Goal: Task Accomplishment & Management: Complete application form

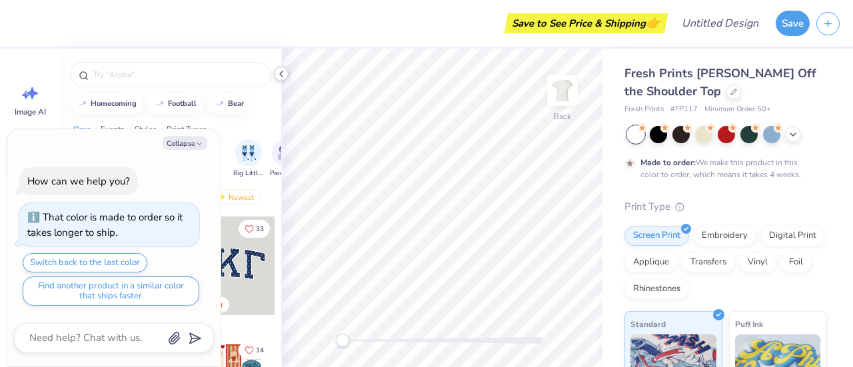
click at [282, 77] on icon at bounding box center [281, 74] width 11 height 11
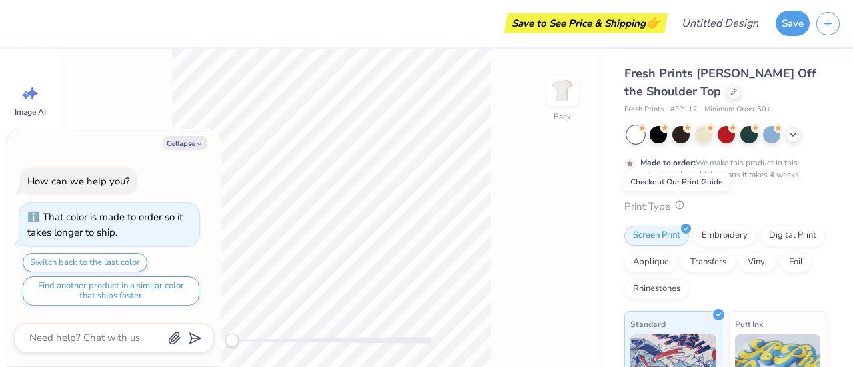
click at [678, 209] on icon at bounding box center [679, 205] width 9 height 9
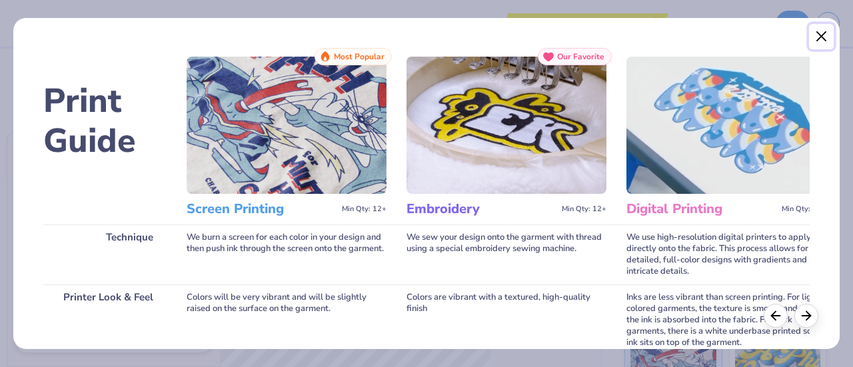
click at [825, 41] on button "Close" at bounding box center [821, 36] width 25 height 25
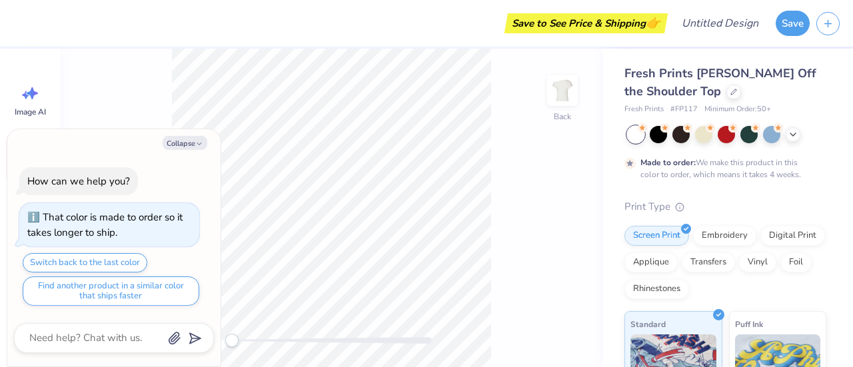
scroll to position [108, 0]
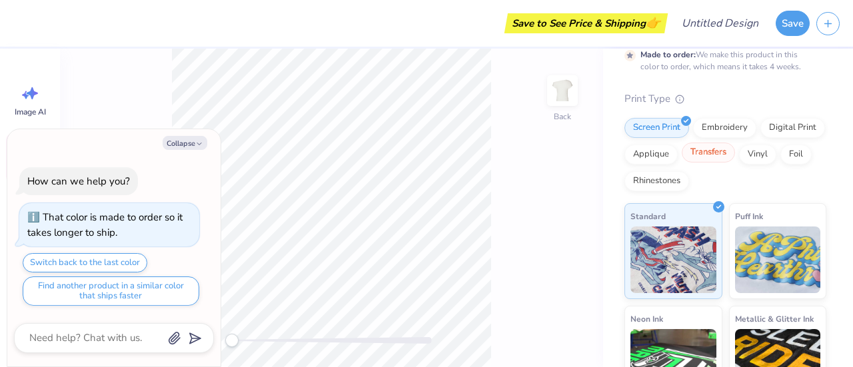
click at [735, 156] on div "Transfers" at bounding box center [708, 153] width 53 height 20
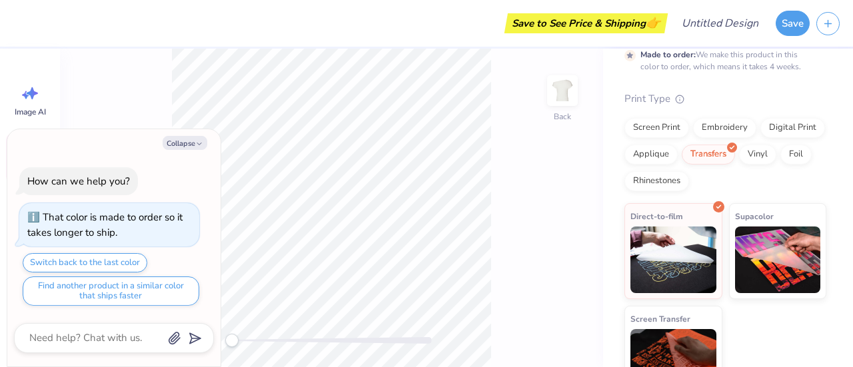
scroll to position [142, 0]
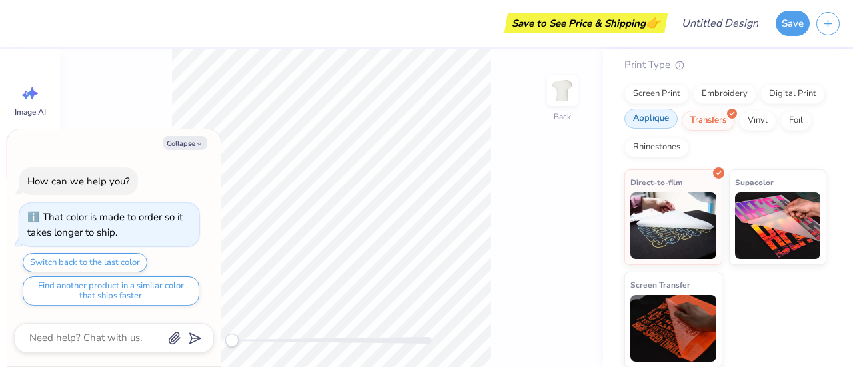
click at [678, 119] on div "Applique" at bounding box center [650, 119] width 53 height 20
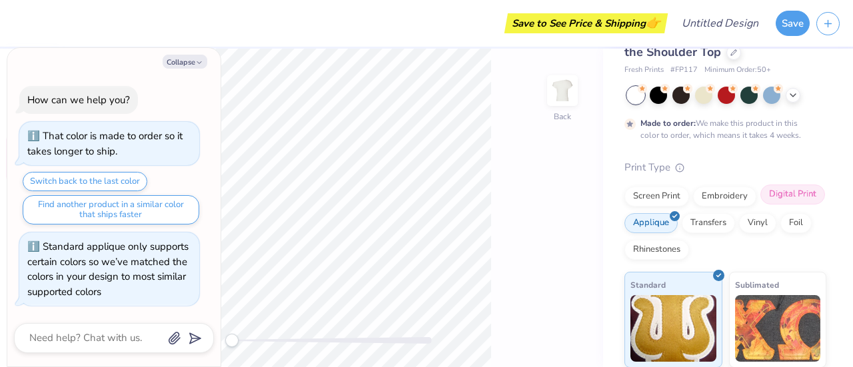
click at [760, 205] on div "Digital Print" at bounding box center [792, 195] width 65 height 20
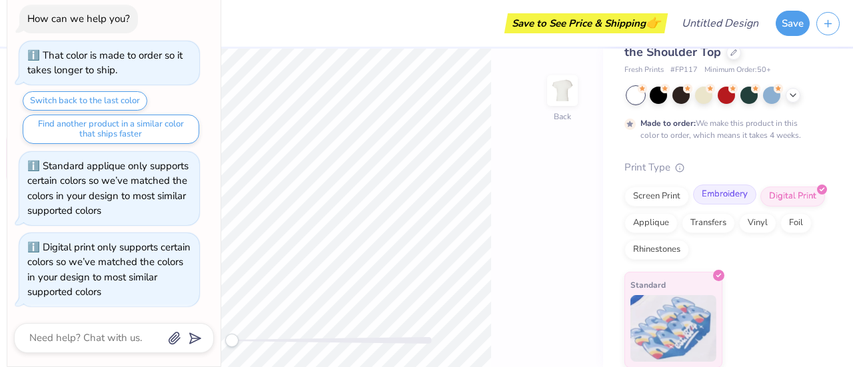
click at [712, 201] on div "Embroidery" at bounding box center [724, 195] width 63 height 20
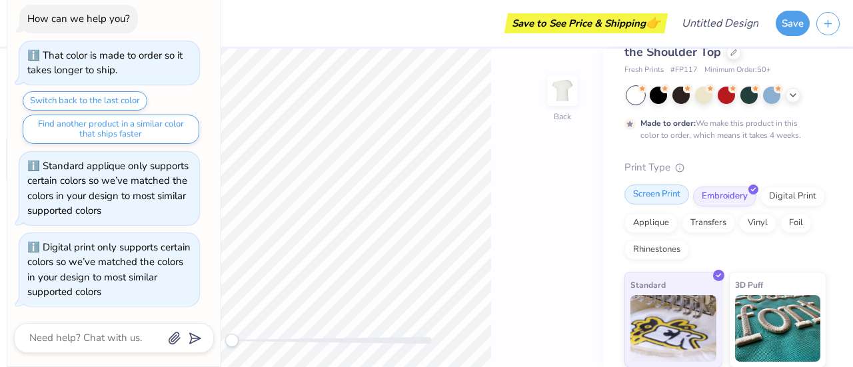
click at [662, 197] on div "Screen Print" at bounding box center [656, 195] width 65 height 20
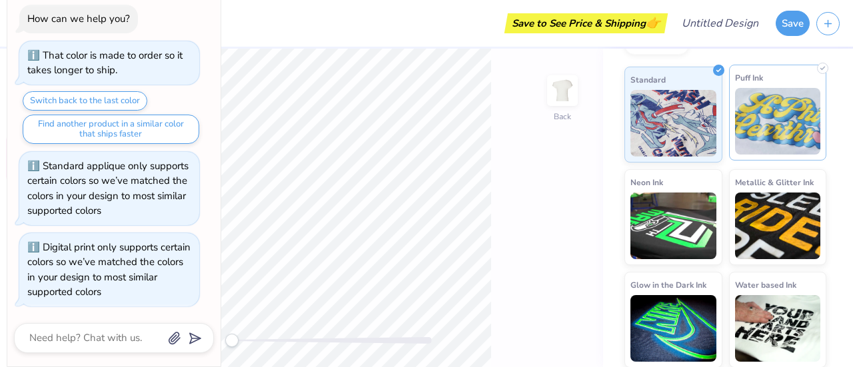
scroll to position [0, 0]
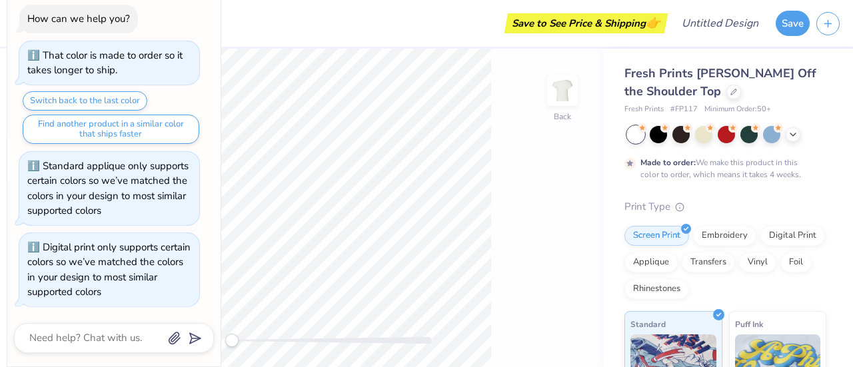
click at [801, 185] on div "Fresh Prints Chloe Off the Shoulder Top Fresh Prints # FP117 Minimum Order: 50 …" at bounding box center [725, 339] width 202 height 548
click at [740, 37] on div "Design Title" at bounding box center [720, 23] width 98 height 47
click at [576, 180] on div "Back" at bounding box center [331, 208] width 543 height 318
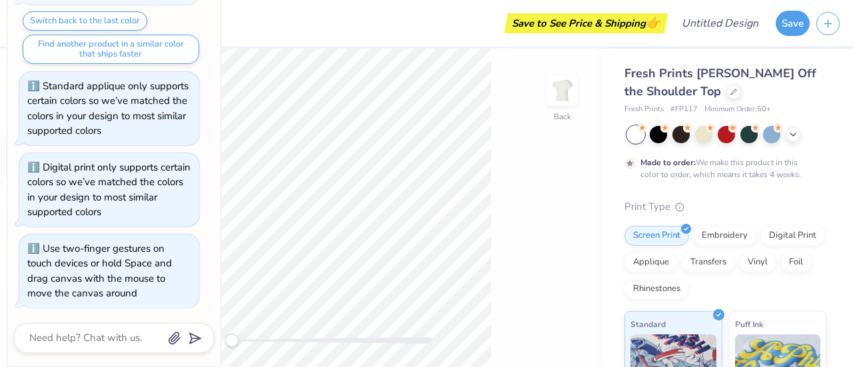
drag, startPoint x: 220, startPoint y: 351, endPoint x: 139, endPoint y: 363, distance: 82.2
click at [139, 363] on body "Save to See Price & Shipping 👉 Design Title Save Image AI Designs Add Text Uplo…" at bounding box center [426, 183] width 853 height 367
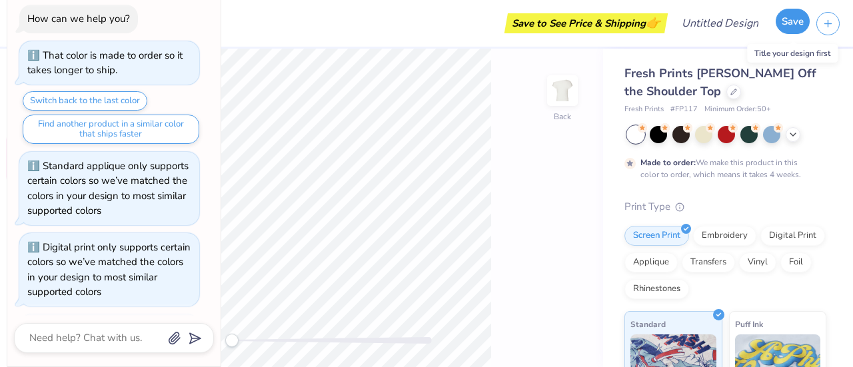
click at [799, 29] on button "Save" at bounding box center [793, 21] width 34 height 25
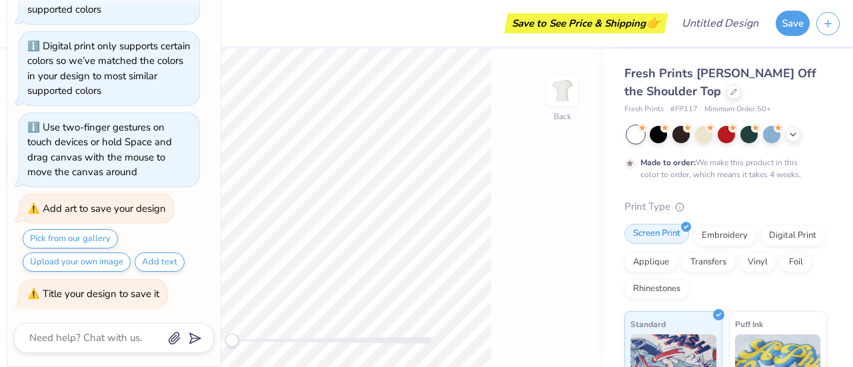
click at [670, 233] on div "Screen Print" at bounding box center [656, 234] width 65 height 20
click at [834, 23] on button "button" at bounding box center [827, 21] width 23 height 23
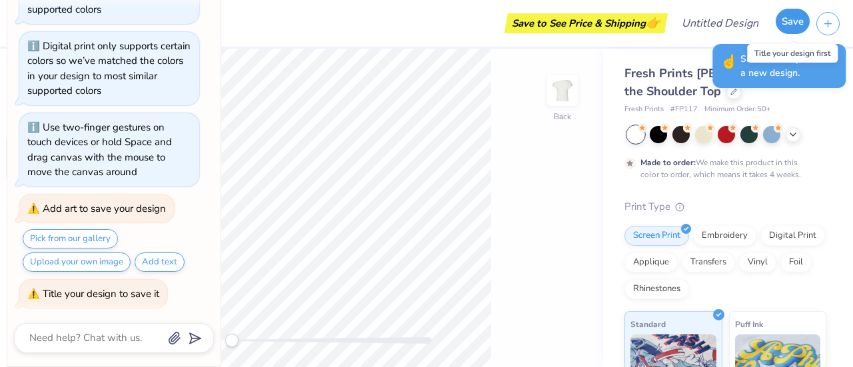
click at [798, 17] on button "Save" at bounding box center [793, 21] width 34 height 25
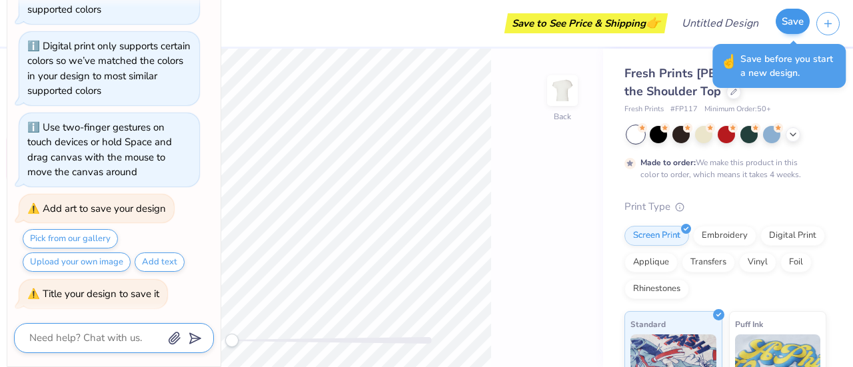
scroll to position [322, 0]
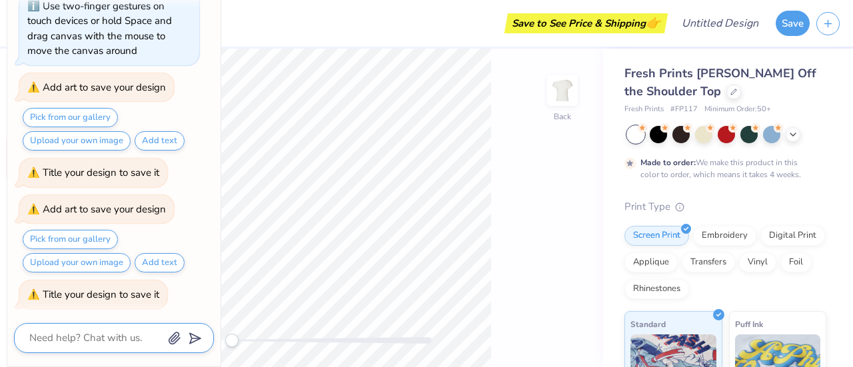
type textarea "x"
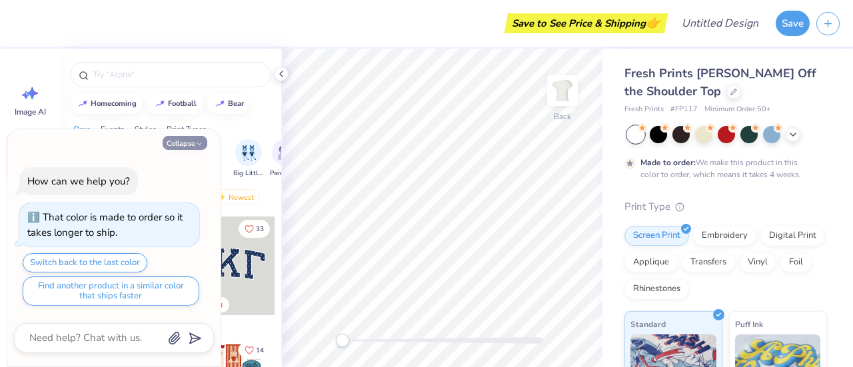
click at [197, 147] on icon "button" at bounding box center [199, 144] width 8 height 8
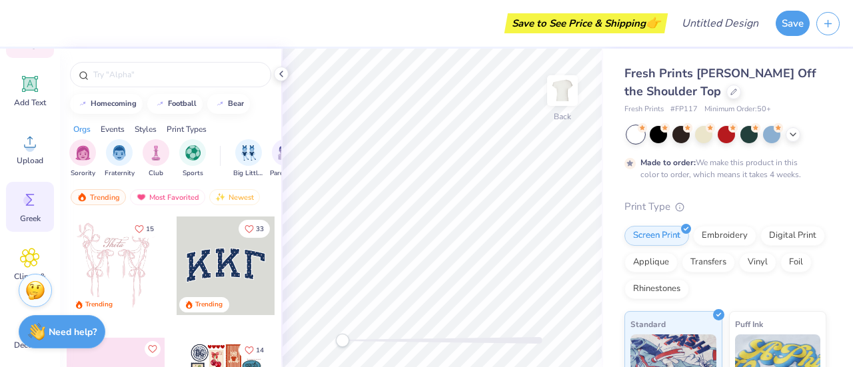
scroll to position [216, 0]
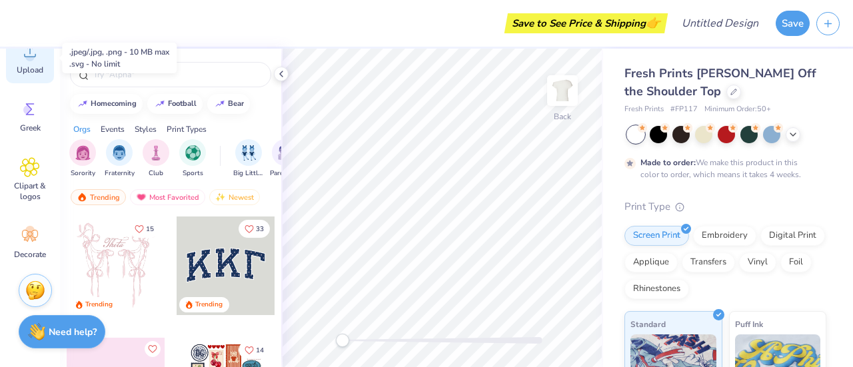
click at [34, 59] on icon at bounding box center [30, 51] width 20 height 20
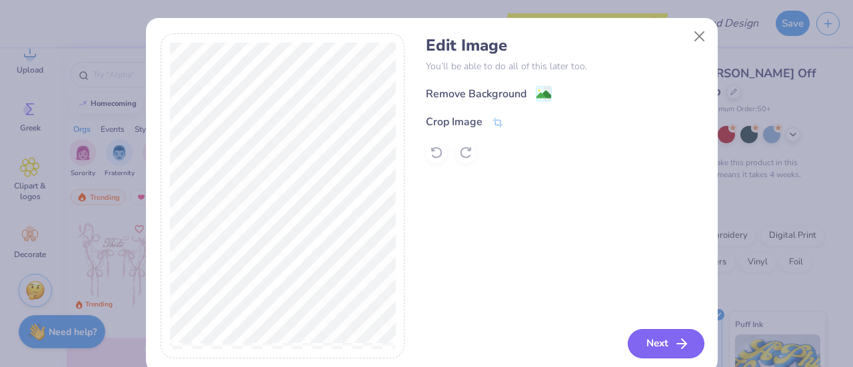
click at [654, 339] on button "Next" at bounding box center [666, 343] width 77 height 29
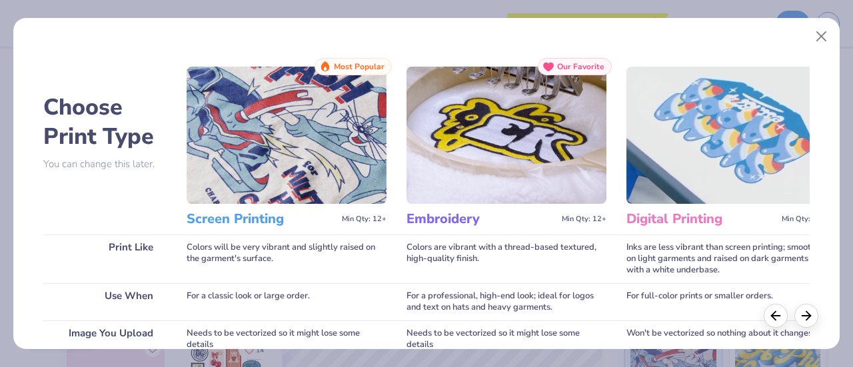
scroll to position [296, 0]
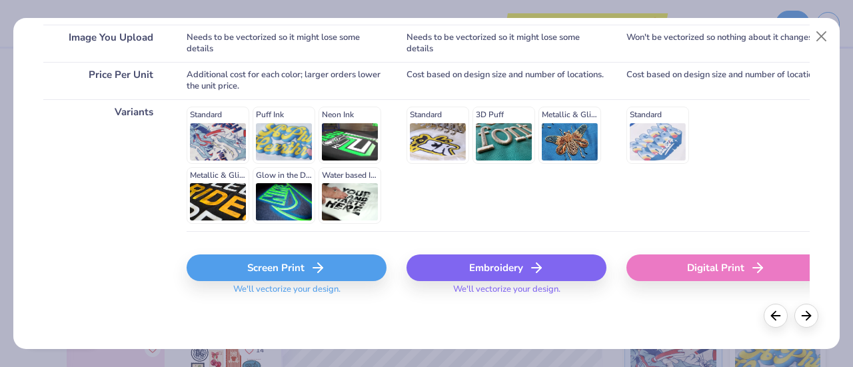
click at [282, 260] on div "Screen Print" at bounding box center [287, 268] width 200 height 27
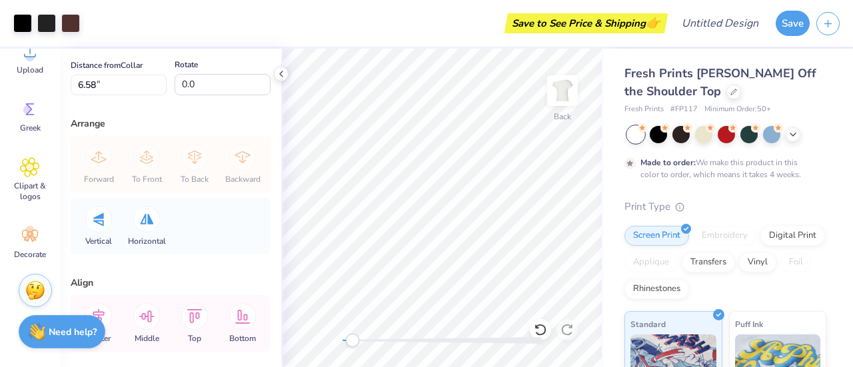
scroll to position [151, 0]
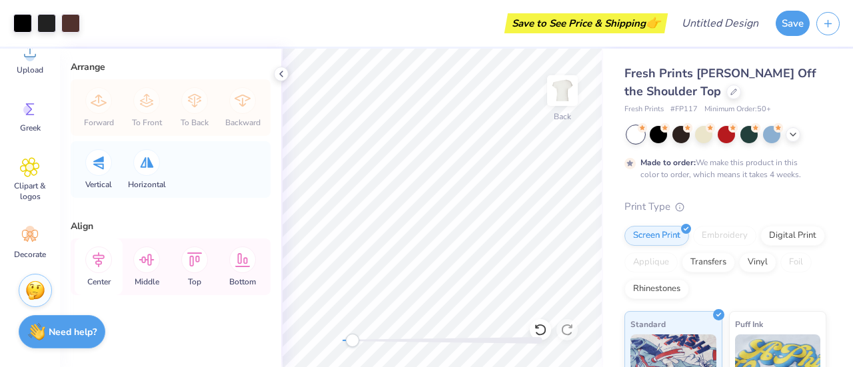
click at [103, 267] on icon at bounding box center [98, 260] width 27 height 27
click at [155, 267] on icon at bounding box center [146, 260] width 27 height 27
click at [200, 265] on icon at bounding box center [194, 260] width 27 height 27
click at [240, 261] on icon at bounding box center [242, 260] width 27 height 27
click at [151, 266] on icon at bounding box center [146, 260] width 27 height 27
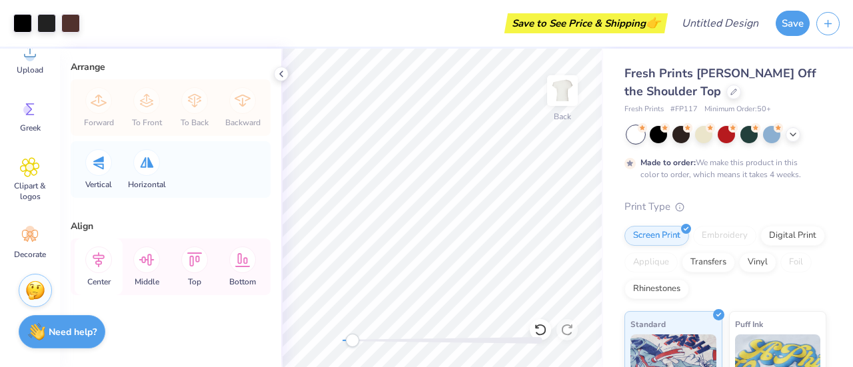
click at [107, 276] on span "Center" at bounding box center [98, 281] width 23 height 11
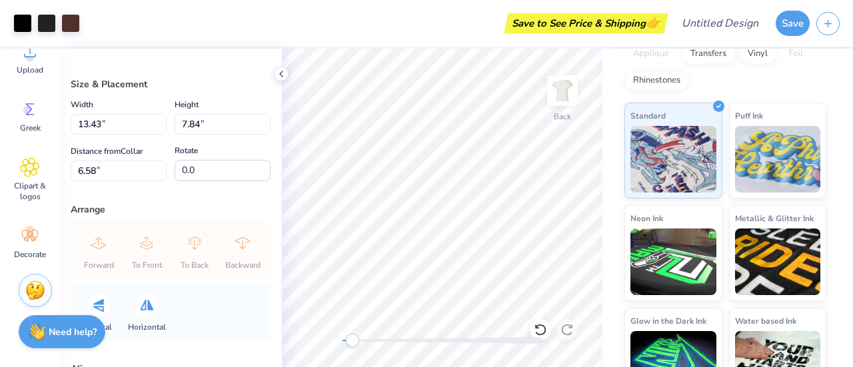
scroll to position [245, 0]
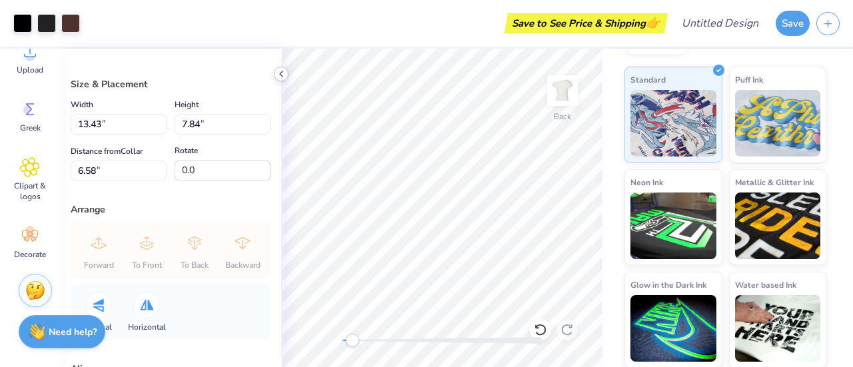
click at [284, 73] on icon at bounding box center [281, 74] width 11 height 11
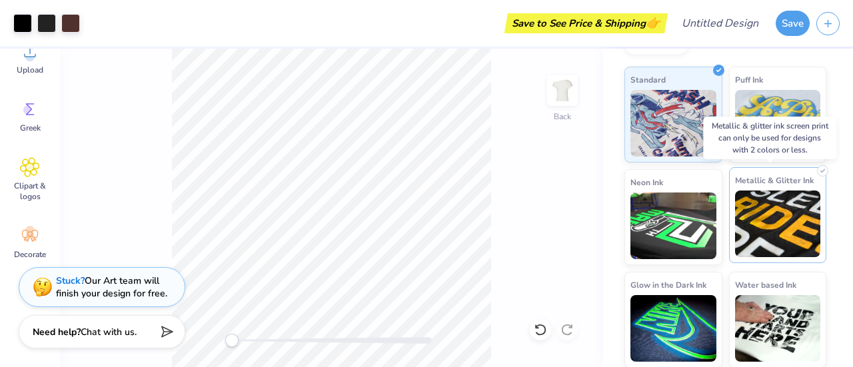
scroll to position [0, 0]
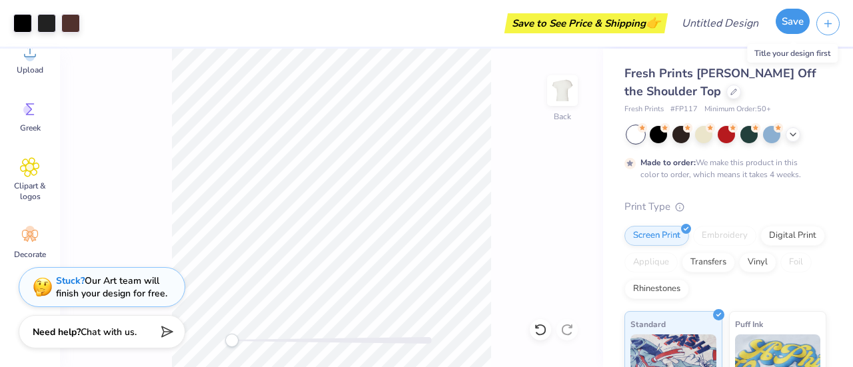
click at [792, 21] on button "Save" at bounding box center [793, 21] width 34 height 25
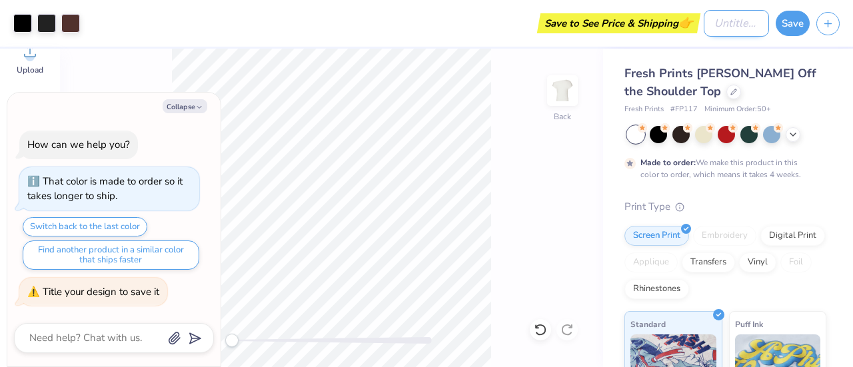
click at [704, 28] on input "Design Title" at bounding box center [736, 23] width 65 height 27
type textarea "x"
type input "a"
type textarea "x"
type input "ao"
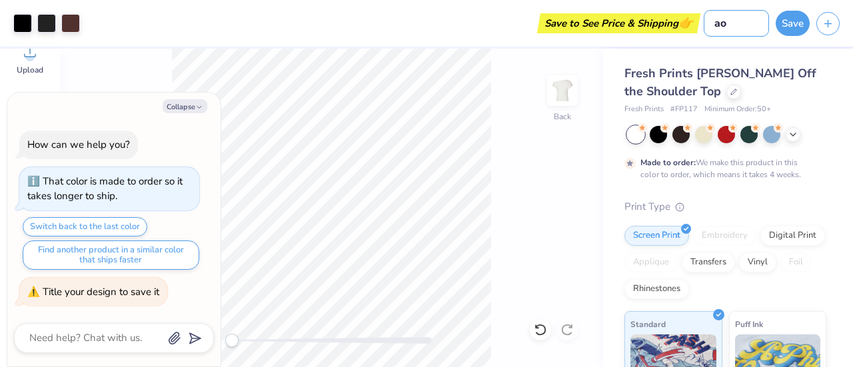
type textarea "x"
type input "aop"
type textarea "x"
type input "aopa"
type textarea "x"
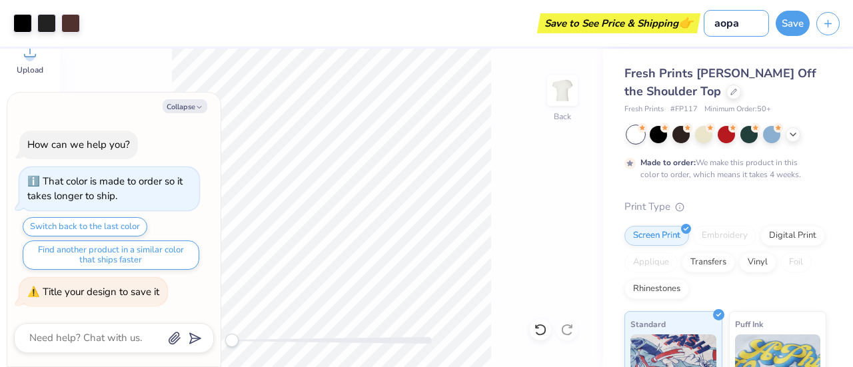
type input "aopan"
type textarea "x"
type input "aopand"
type textarea "x"
type input "aopanda"
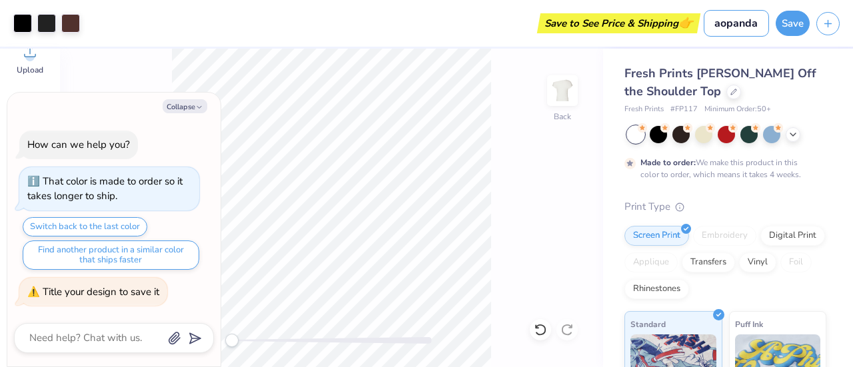
type textarea "x"
type input "aopandas"
type textarea "x"
type input "aopandas"
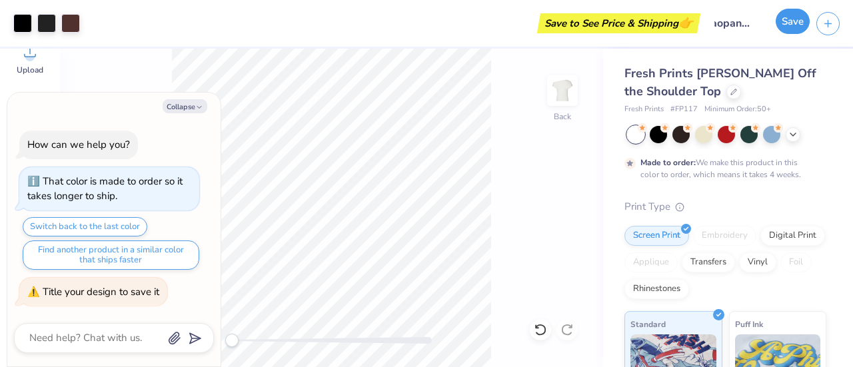
click at [808, 23] on button "Save" at bounding box center [793, 21] width 34 height 25
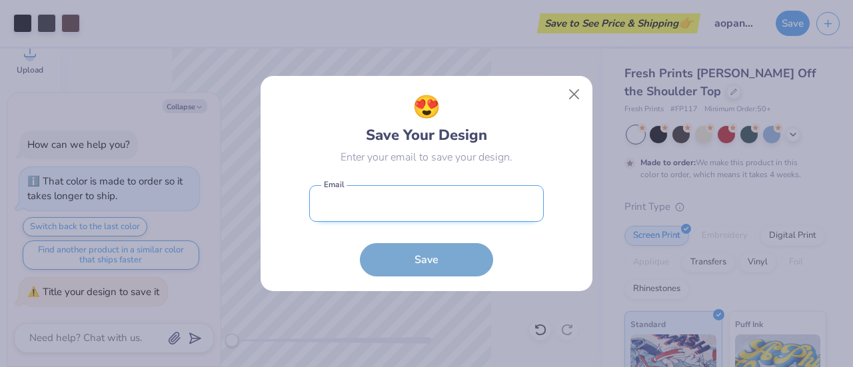
click at [421, 214] on input "email" at bounding box center [426, 203] width 235 height 37
type input "dyslb-28@rhodes.edu"
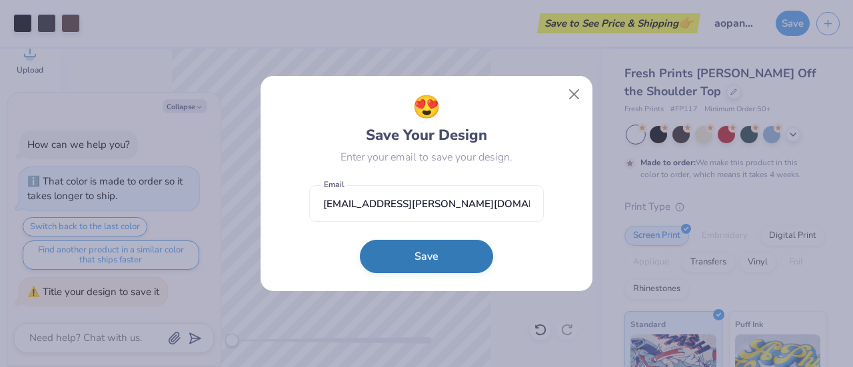
click at [397, 258] on button "Save" at bounding box center [426, 256] width 133 height 33
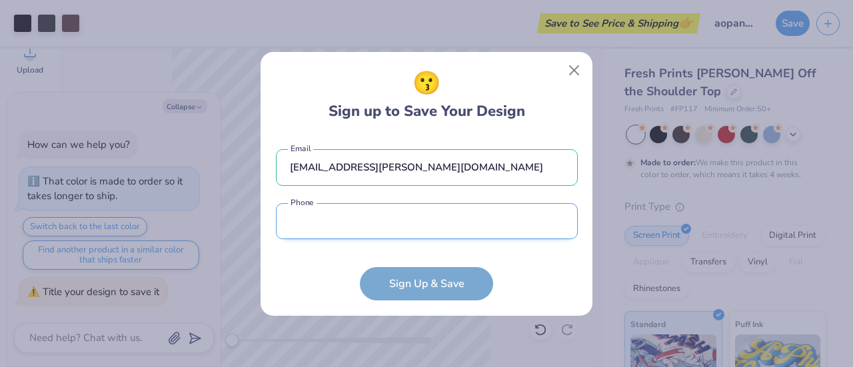
click at [373, 233] on input "tel" at bounding box center [427, 221] width 302 height 37
type input "(205) 864-5508"
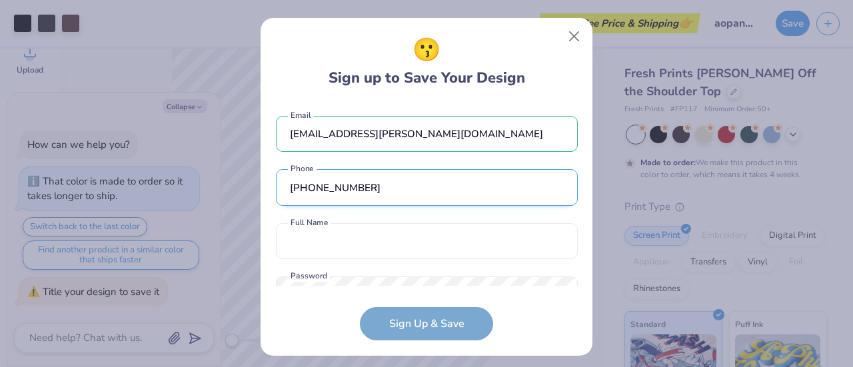
scroll to position [50, 0]
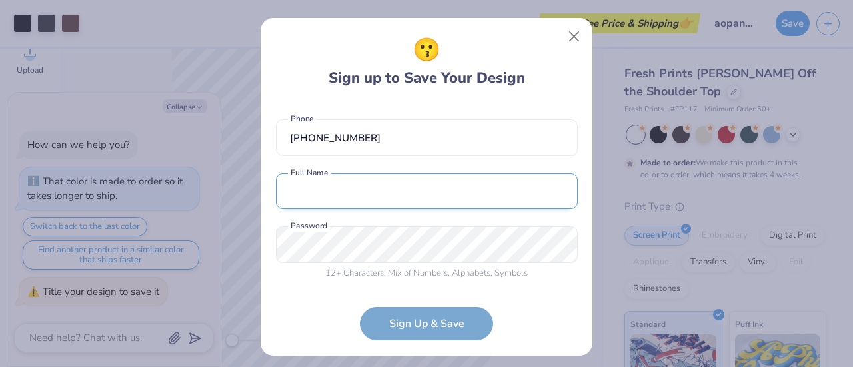
click at [352, 209] on input "text" at bounding box center [427, 191] width 302 height 37
type input "Lilith Dyson"
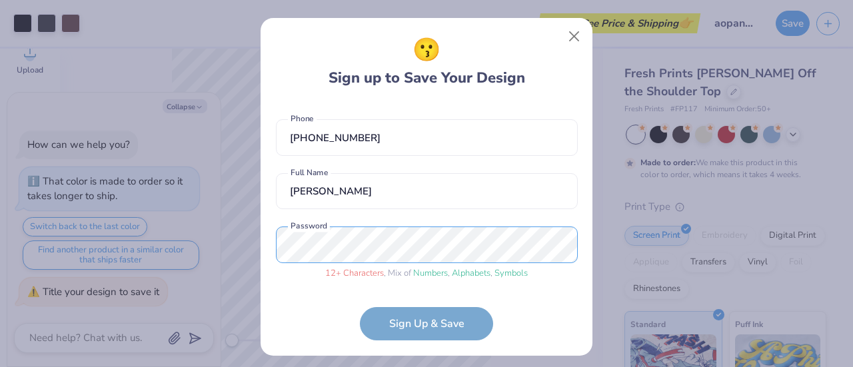
click at [167, 262] on div "😗 Sign up to Save Your Design dyslb-28@rhodes.edu Email (205) 864-5508 Phone Li…" at bounding box center [426, 183] width 853 height 367
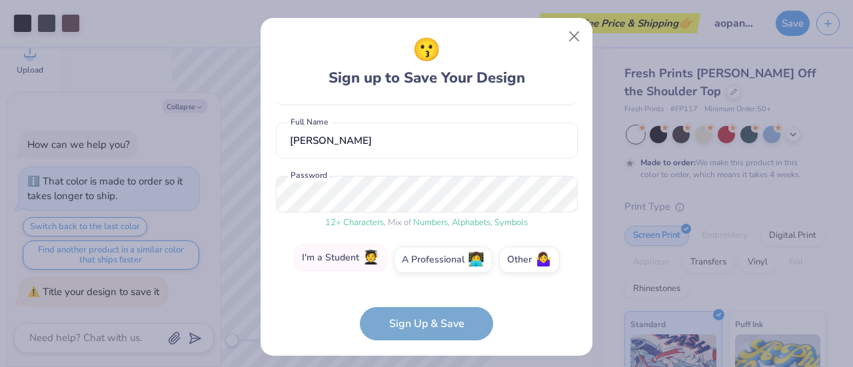
click at [354, 269] on label "I'm a Student 🧑‍🎓" at bounding box center [340, 258] width 93 height 27
click at [422, 360] on input "I'm a Student 🧑‍🎓" at bounding box center [426, 364] width 9 height 9
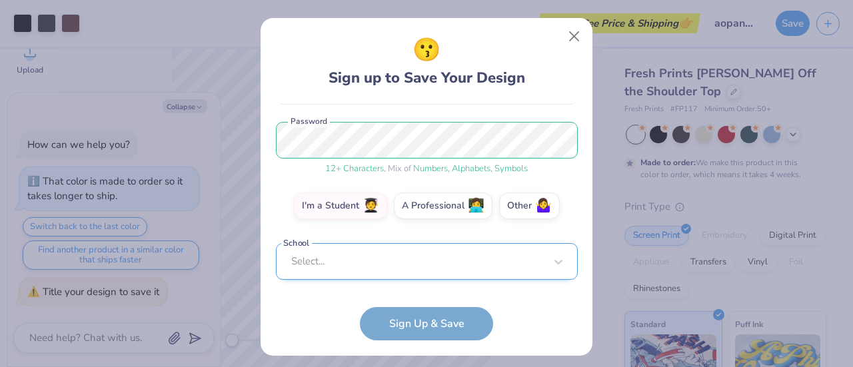
click at [372, 275] on div "dyslb-28@rhodes.edu Email (205) 864-5508 Phone Lilith Dyson Full Name 12 + Char…" at bounding box center [427, 195] width 302 height 184
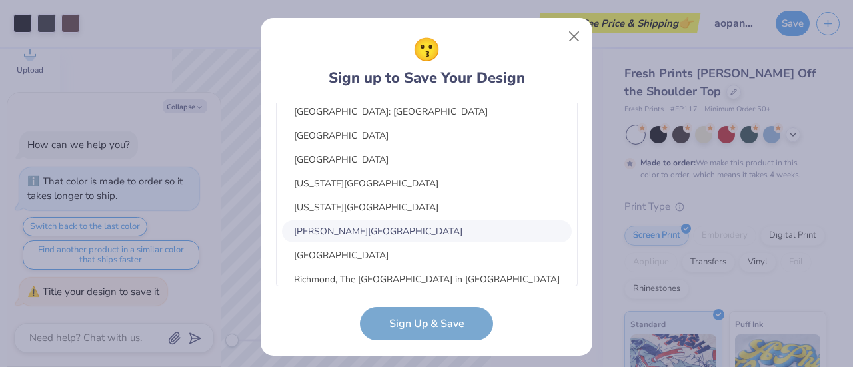
click at [357, 229] on div "Rhodes College" at bounding box center [427, 232] width 290 height 22
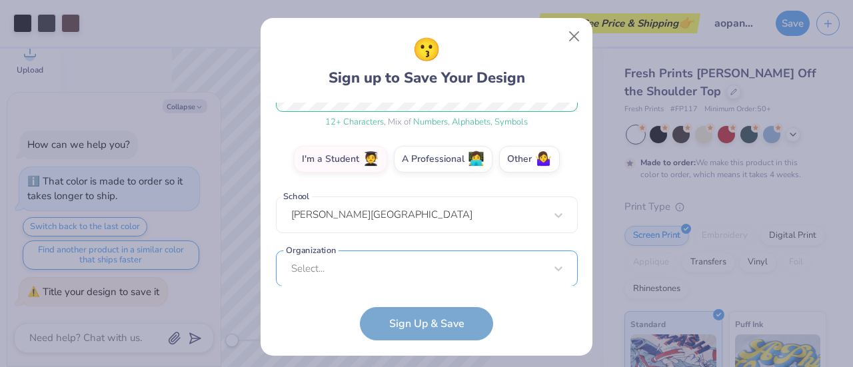
click at [366, 266] on div "Select..." at bounding box center [427, 269] width 302 height 37
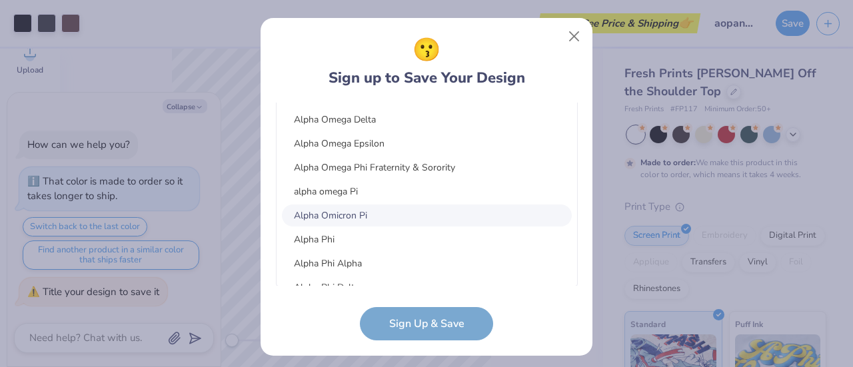
click at [408, 217] on div "Alpha Omicron Pi" at bounding box center [427, 216] width 290 height 22
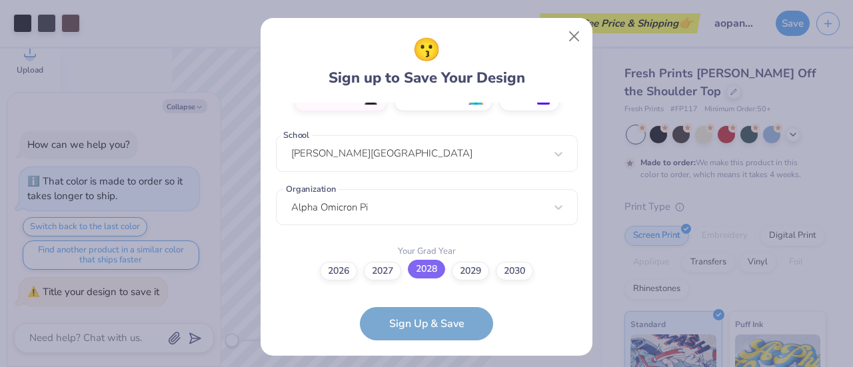
click at [420, 276] on label "2028" at bounding box center [426, 269] width 37 height 19
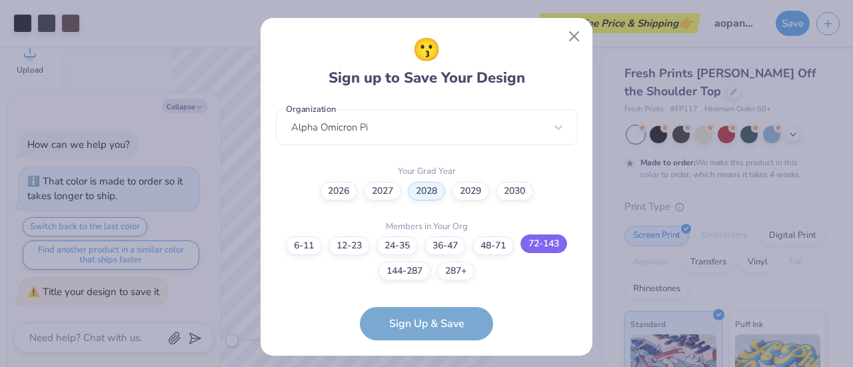
click at [540, 243] on label "72-143" at bounding box center [543, 244] width 47 height 19
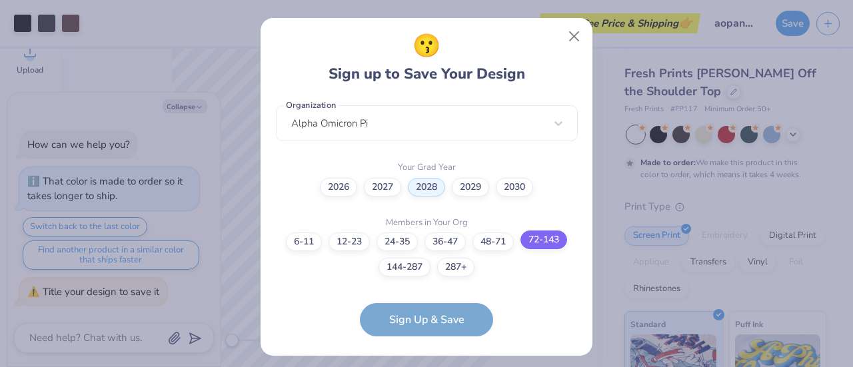
scroll to position [396, 0]
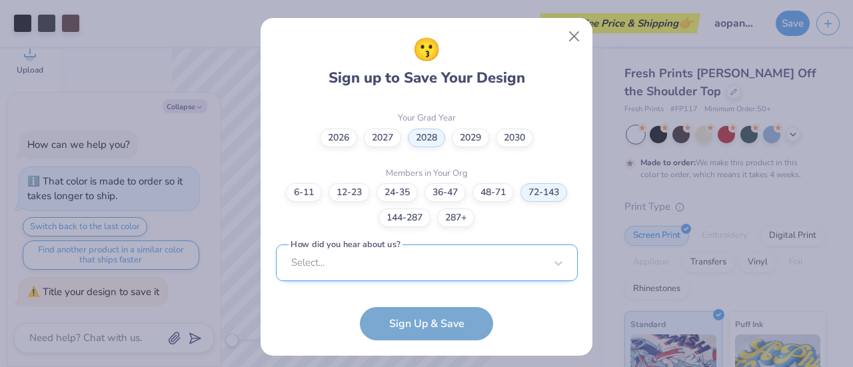
click at [449, 273] on div "Select..." at bounding box center [427, 263] width 302 height 37
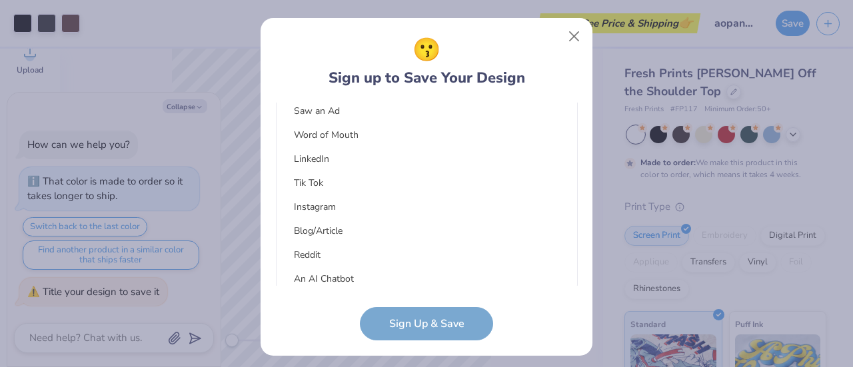
scroll to position [161, 0]
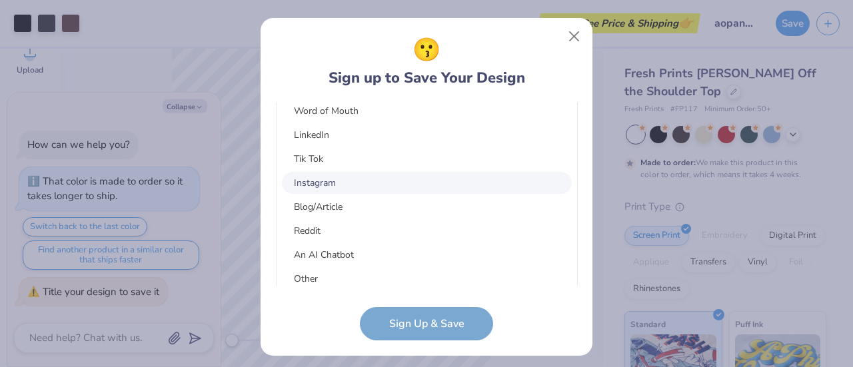
click at [392, 179] on div "Instagram" at bounding box center [427, 183] width 290 height 22
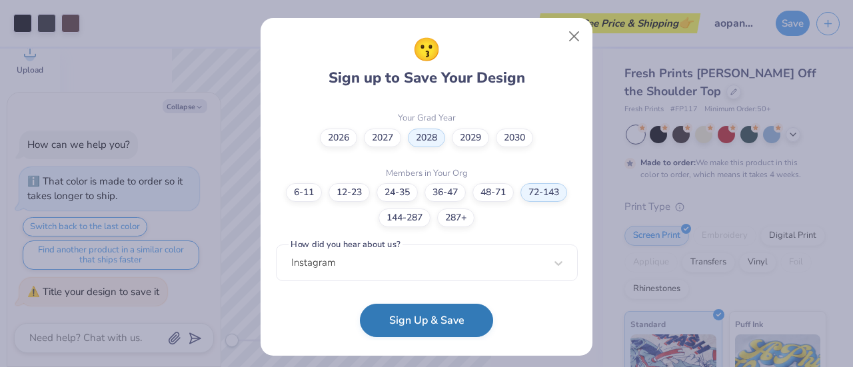
click at [393, 322] on button "Sign Up & Save" at bounding box center [426, 320] width 133 height 33
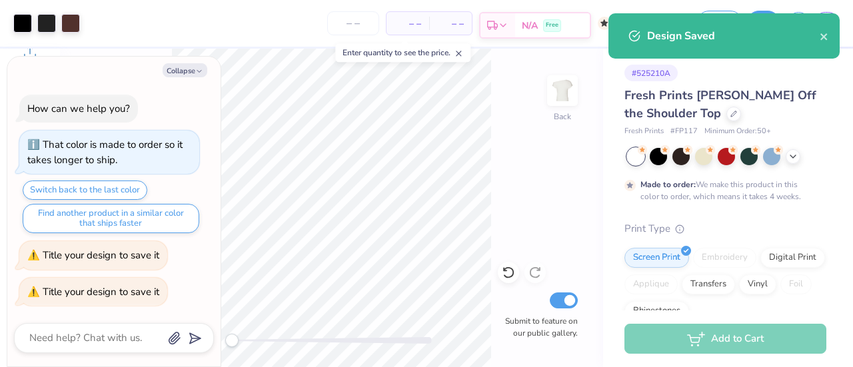
click at [554, 21] on span "Free" at bounding box center [552, 25] width 13 height 9
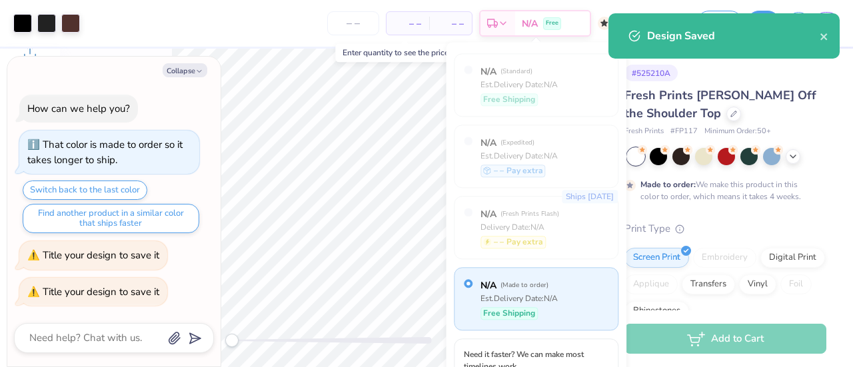
click at [830, 36] on div "Design Saved" at bounding box center [723, 35] width 231 height 45
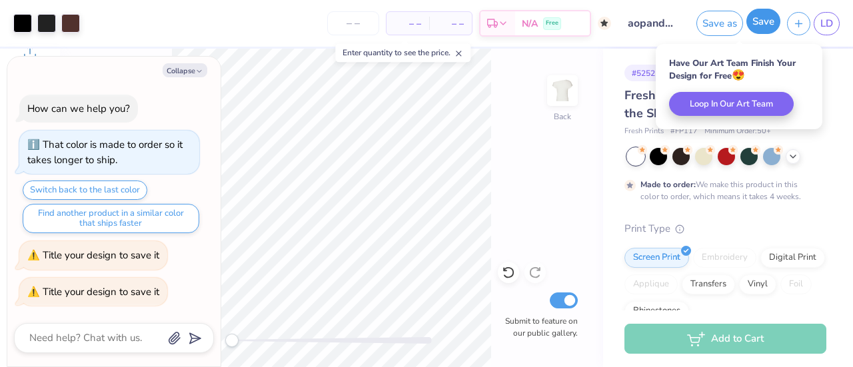
click at [771, 30] on button "Save" at bounding box center [763, 21] width 34 height 25
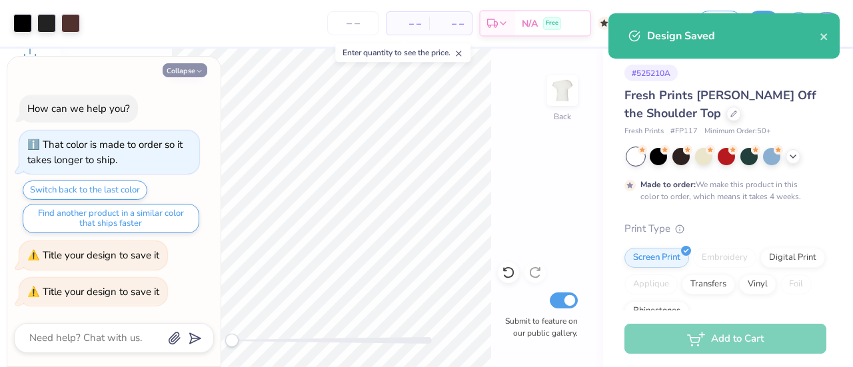
click at [179, 73] on button "Collapse" at bounding box center [185, 70] width 45 height 14
type textarea "x"
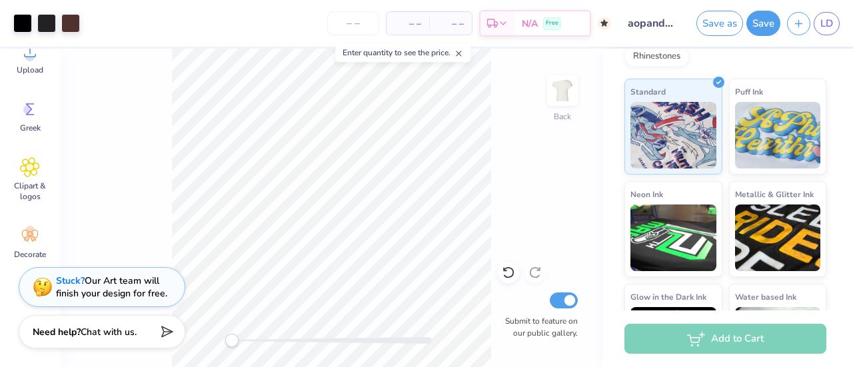
scroll to position [323, 0]
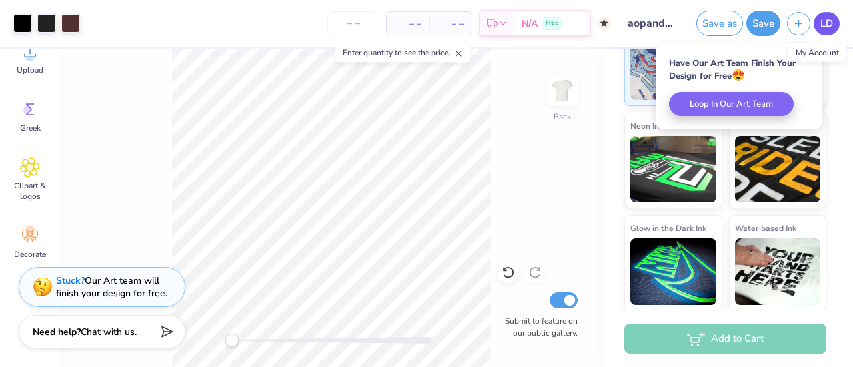
click at [828, 27] on span "LD" at bounding box center [826, 23] width 13 height 15
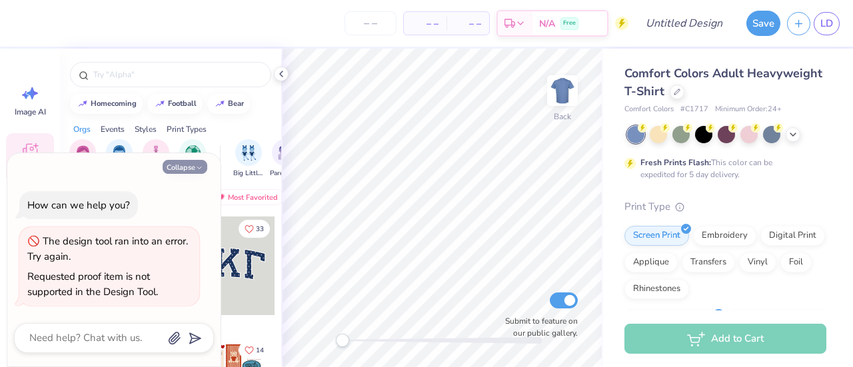
click at [196, 167] on icon "button" at bounding box center [199, 168] width 8 height 8
type textarea "x"
click at [189, 171] on button "Collapse" at bounding box center [185, 167] width 45 height 14
type textarea "x"
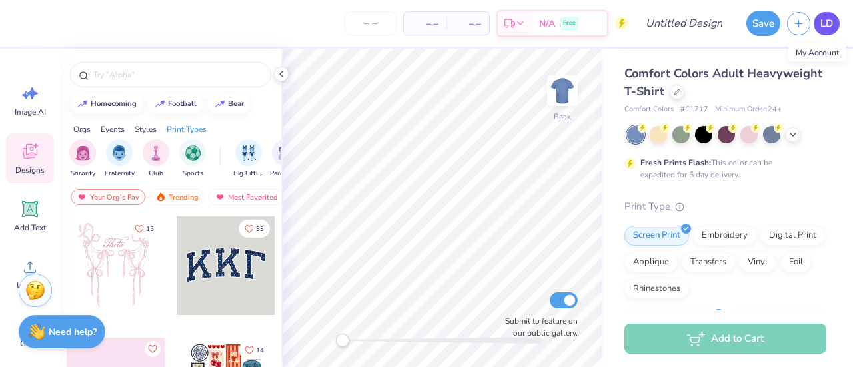
click at [833, 31] on link "LD" at bounding box center [827, 23] width 26 height 23
